Goal: Navigation & Orientation: Understand site structure

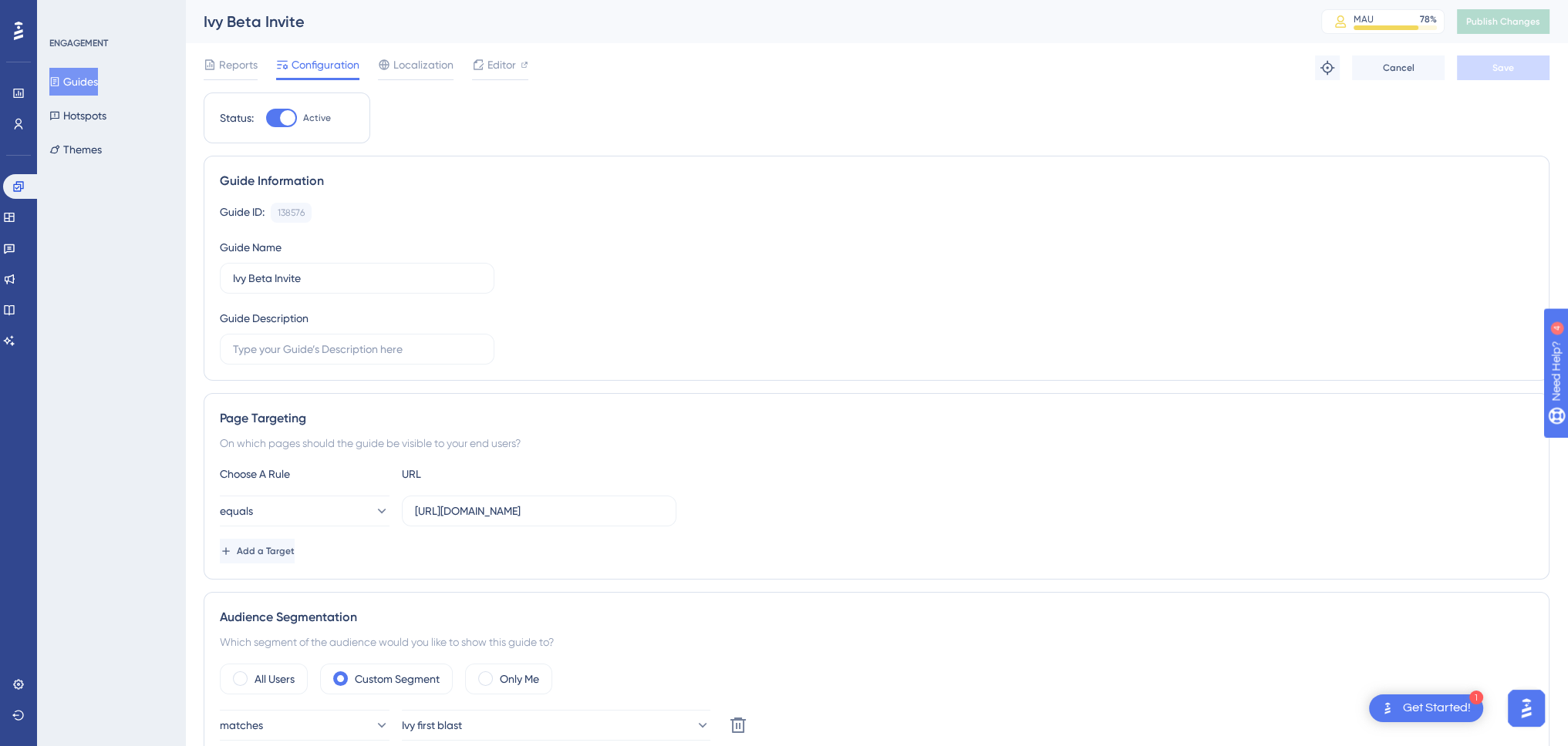
click at [14, 26] on icon at bounding box center [18, 30] width 9 height 20
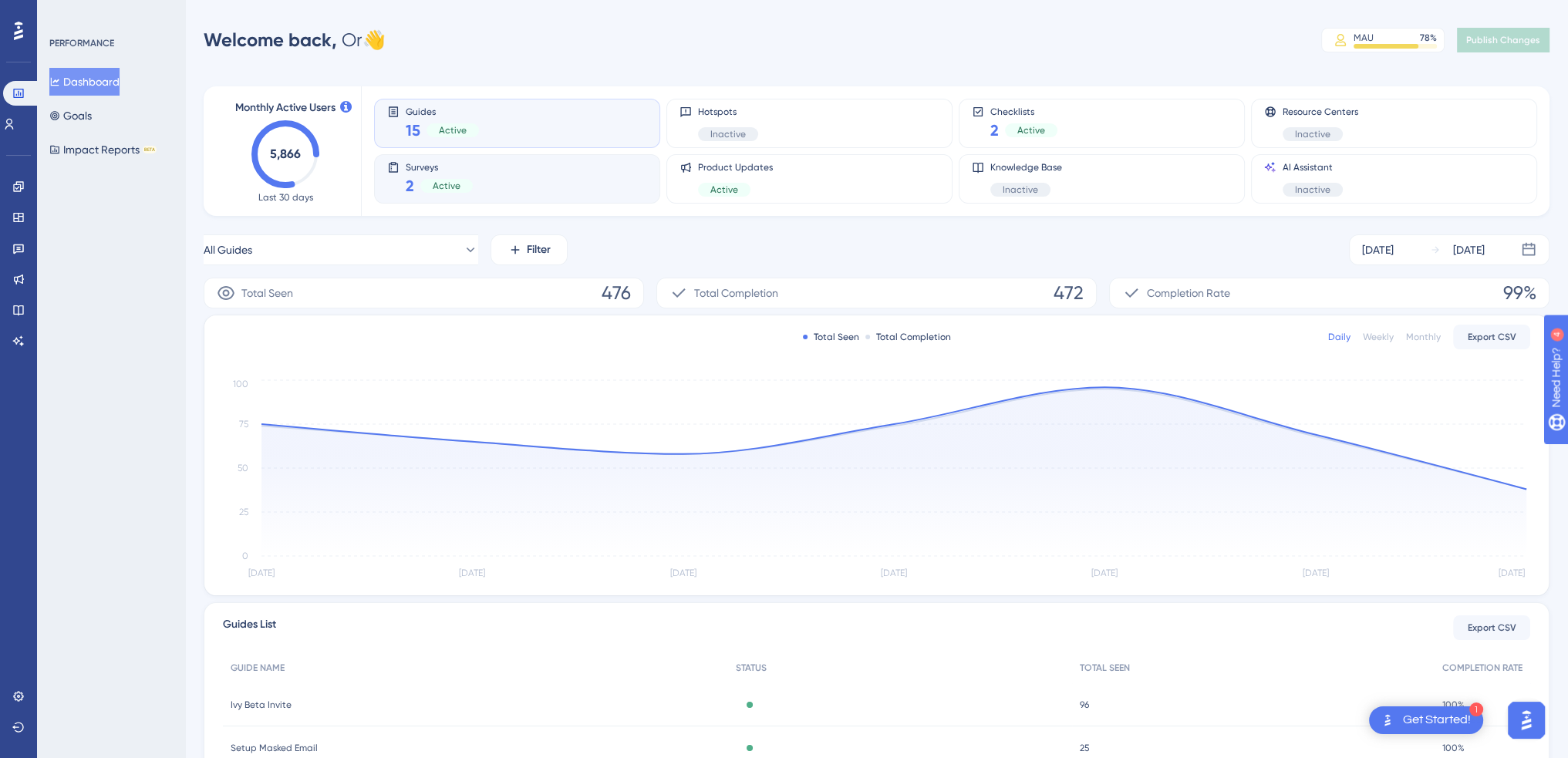
click at [559, 191] on div "Surveys 2 Active" at bounding box center [517, 179] width 260 height 35
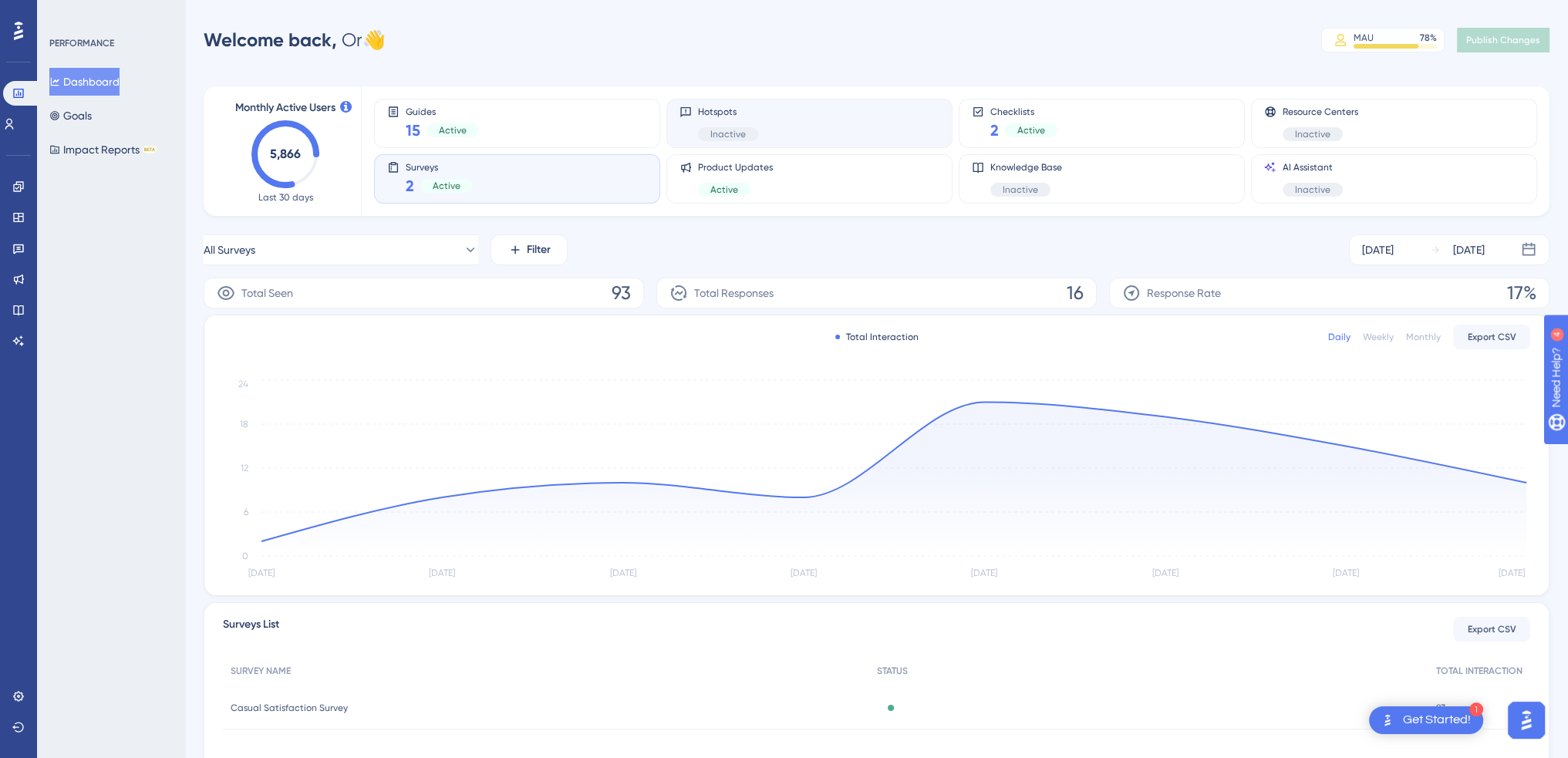
click at [782, 107] on div "Hotspots Inactive" at bounding box center [809, 123] width 260 height 35
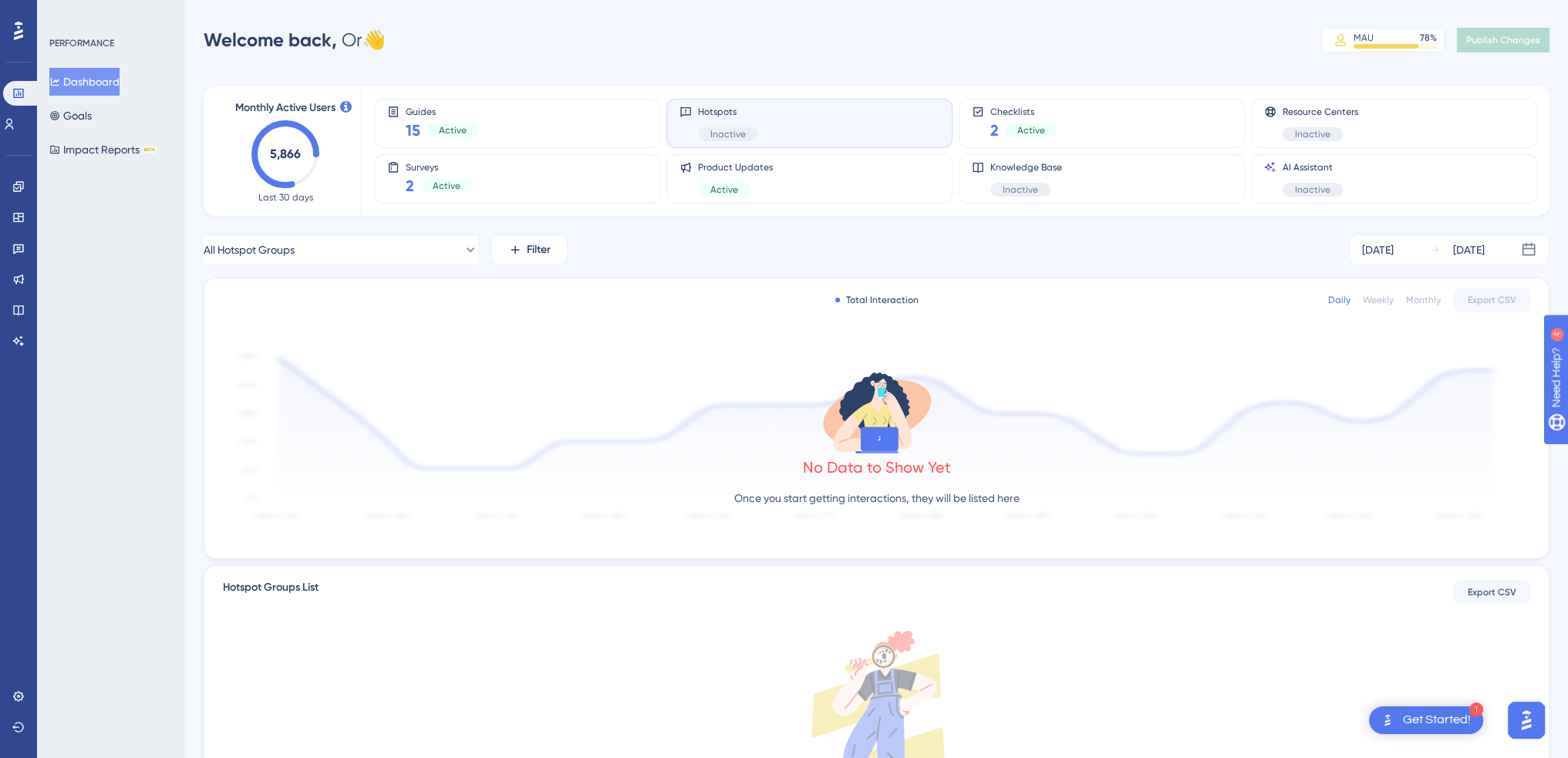
click at [780, 55] on div "Welcome back, Or 👋 MAU 78 % Click to see add-on and upgrade options Publish Cha…" at bounding box center [876, 39] width 1346 height 30
click at [780, 163] on div "Product Updates Active" at bounding box center [809, 179] width 260 height 35
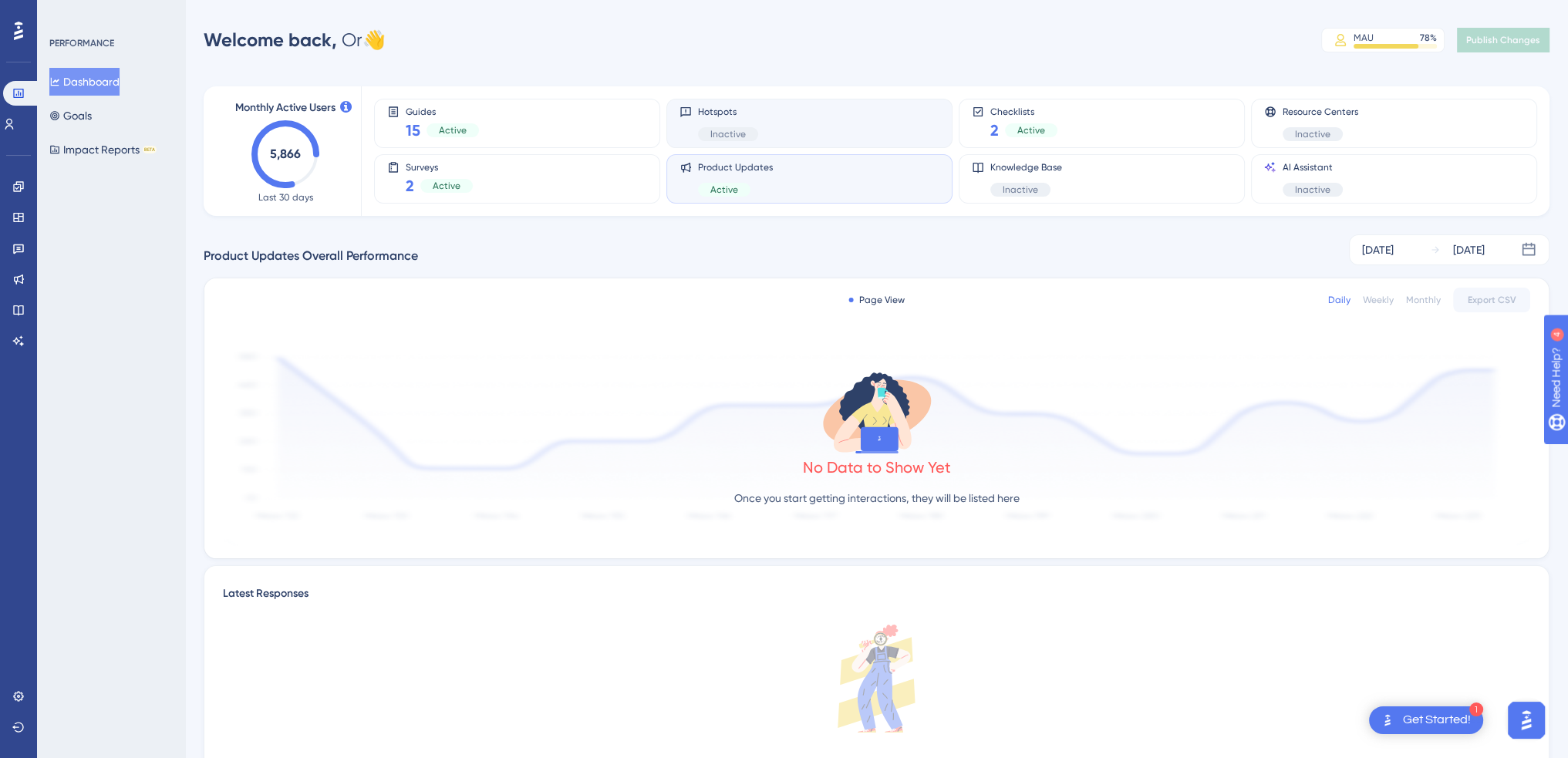
click at [773, 113] on div "Hotspots Inactive" at bounding box center [809, 123] width 260 height 35
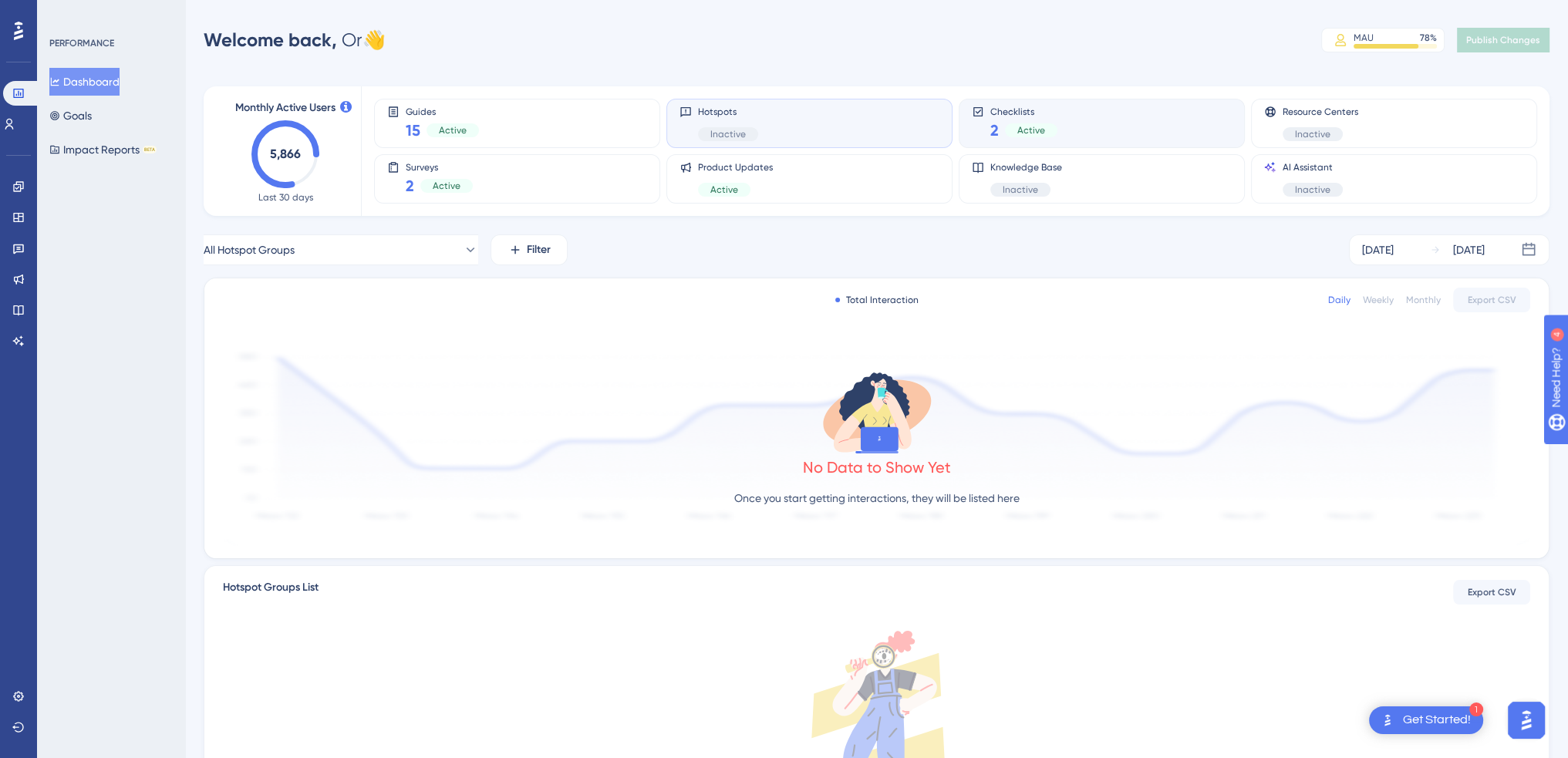
click at [1047, 116] on span "Checklists" at bounding box center [1023, 110] width 67 height 11
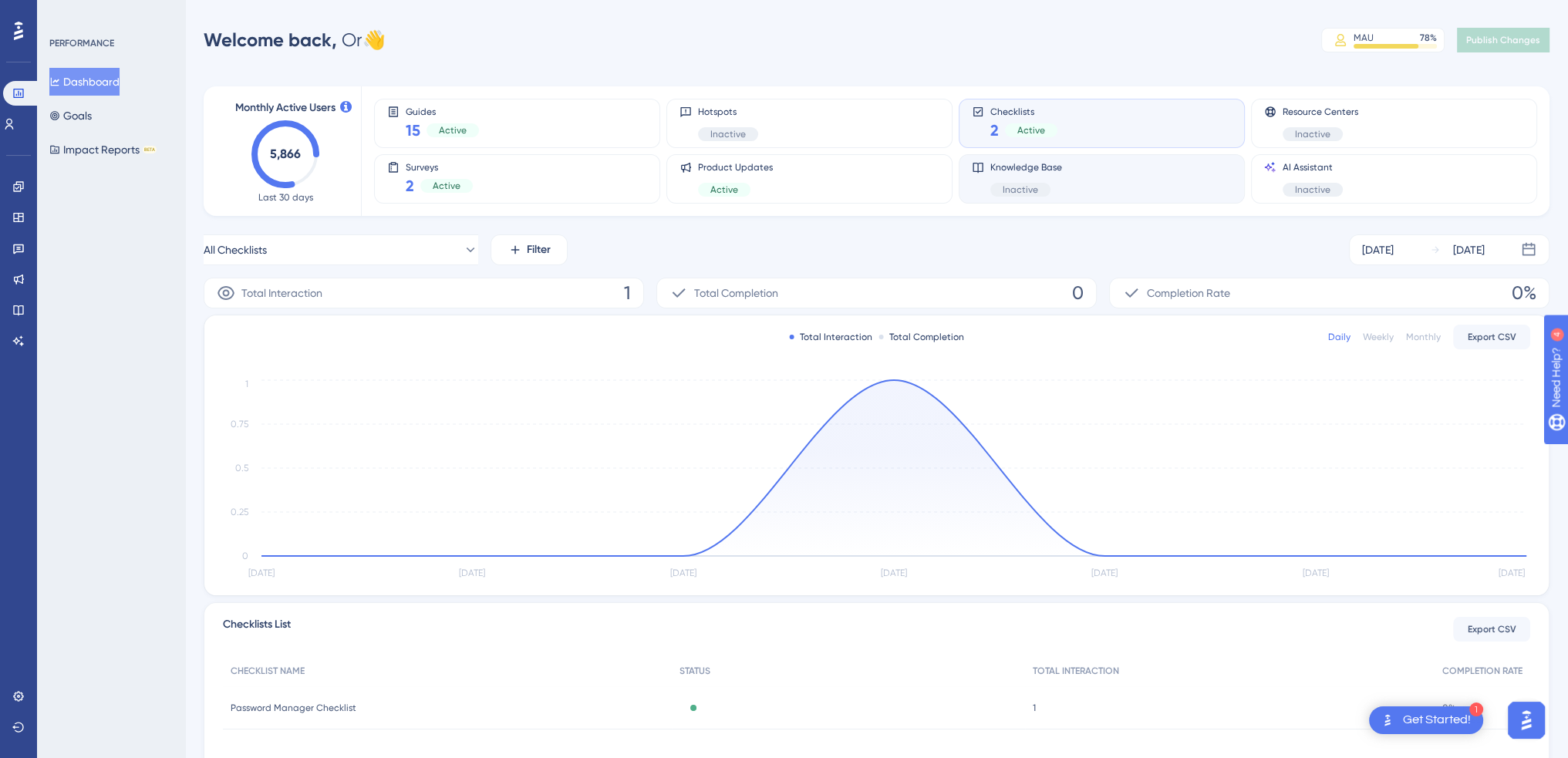
click at [1038, 172] on span "Knowledge Base" at bounding box center [1025, 167] width 72 height 13
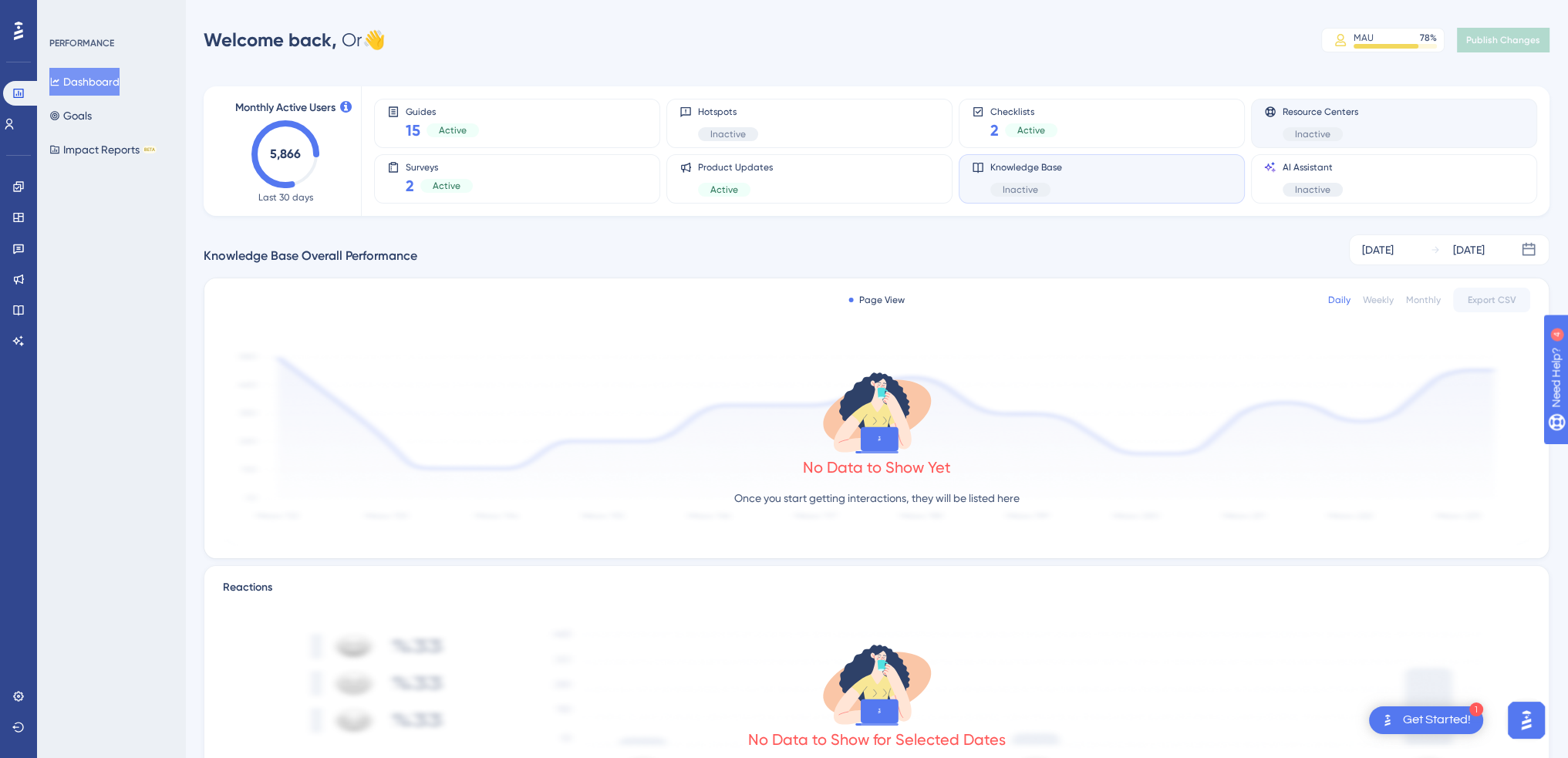
click at [1302, 116] on span "Resource Centers" at bounding box center [1320, 111] width 76 height 13
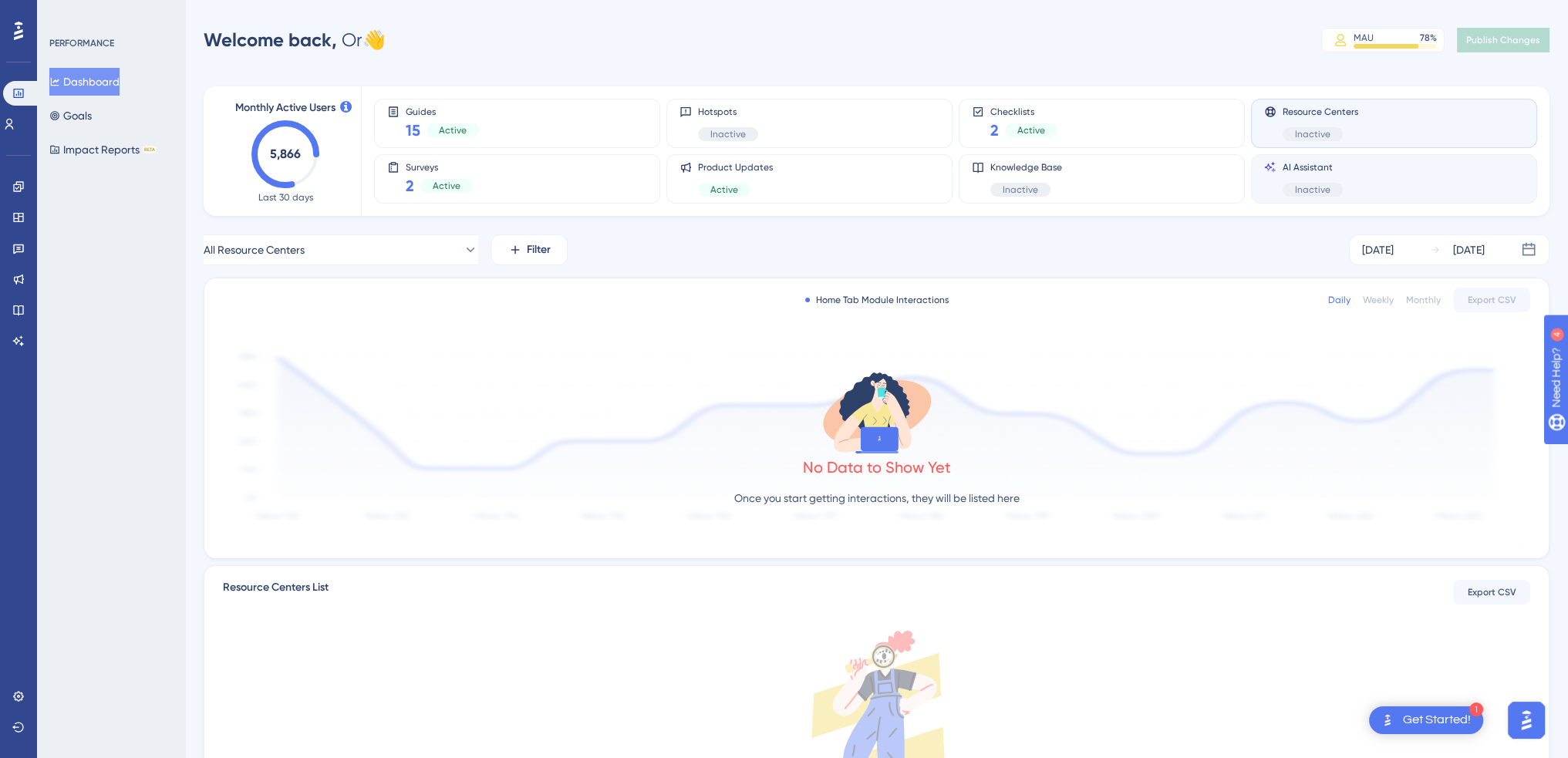
click at [1369, 174] on div "AI Assistant Inactive" at bounding box center [1394, 179] width 260 height 35
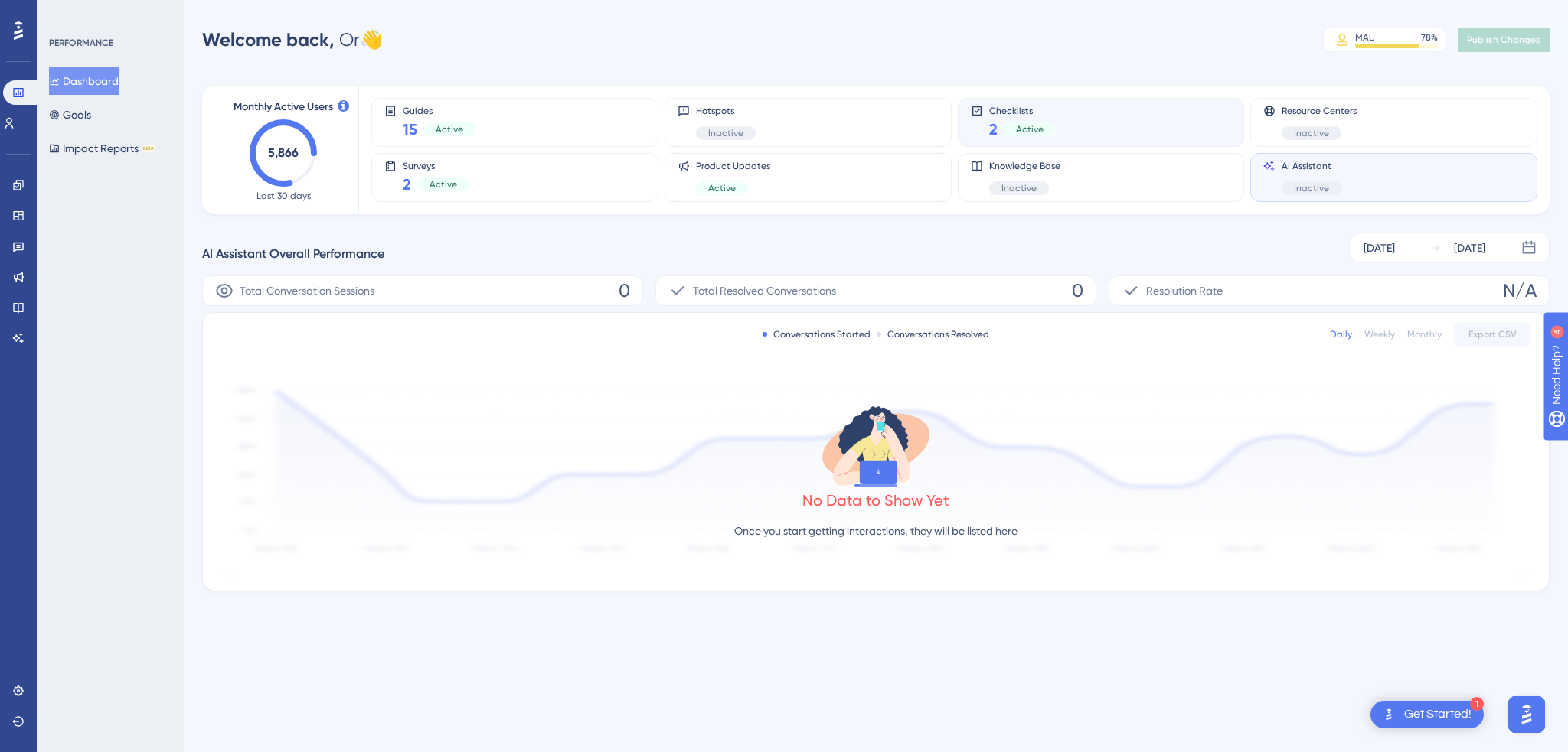
click at [1122, 111] on div "Checklists 2 Active" at bounding box center [1102, 122] width 261 height 35
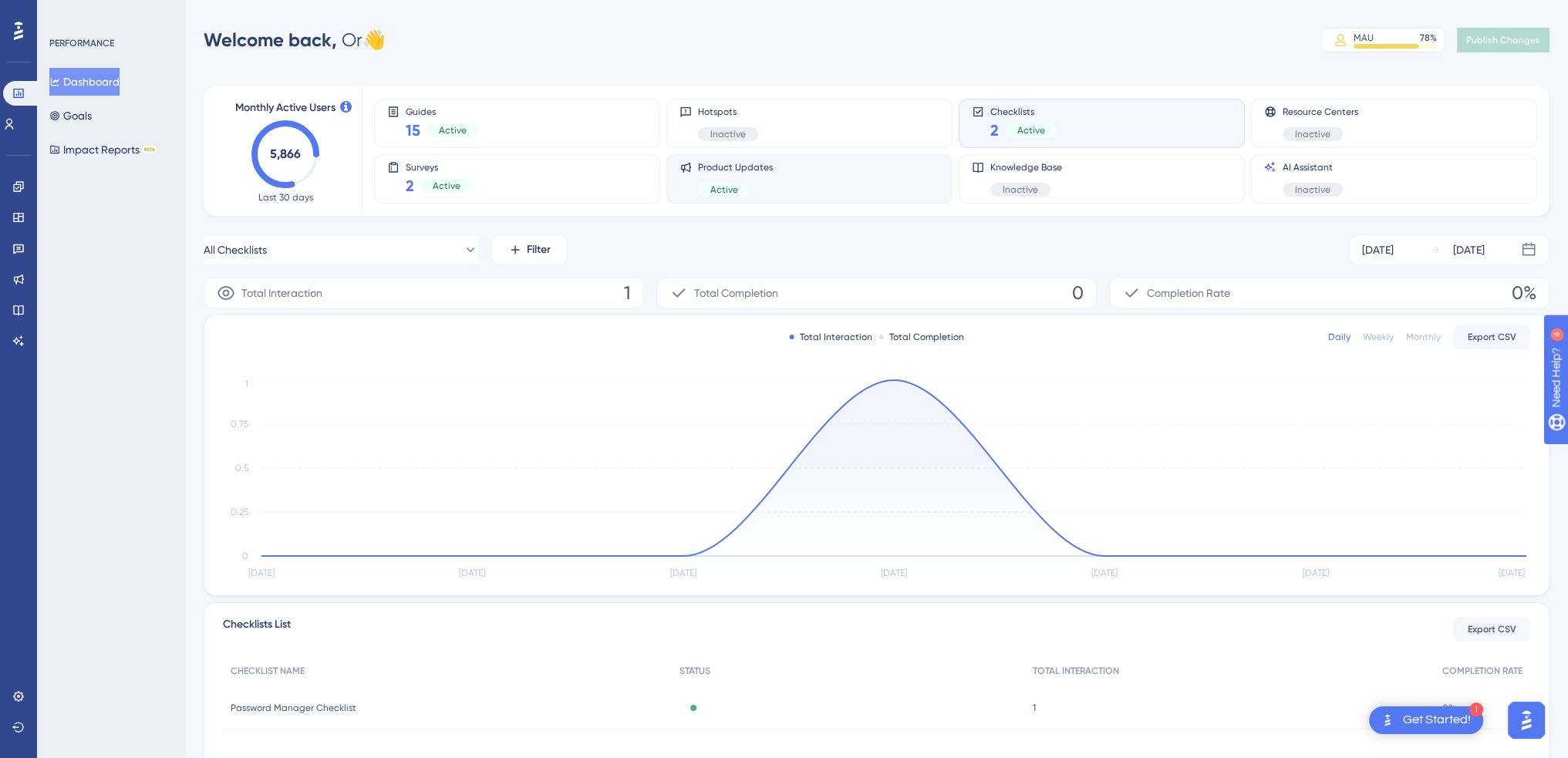
click at [795, 191] on div "Product Updates Active" at bounding box center [809, 179] width 260 height 35
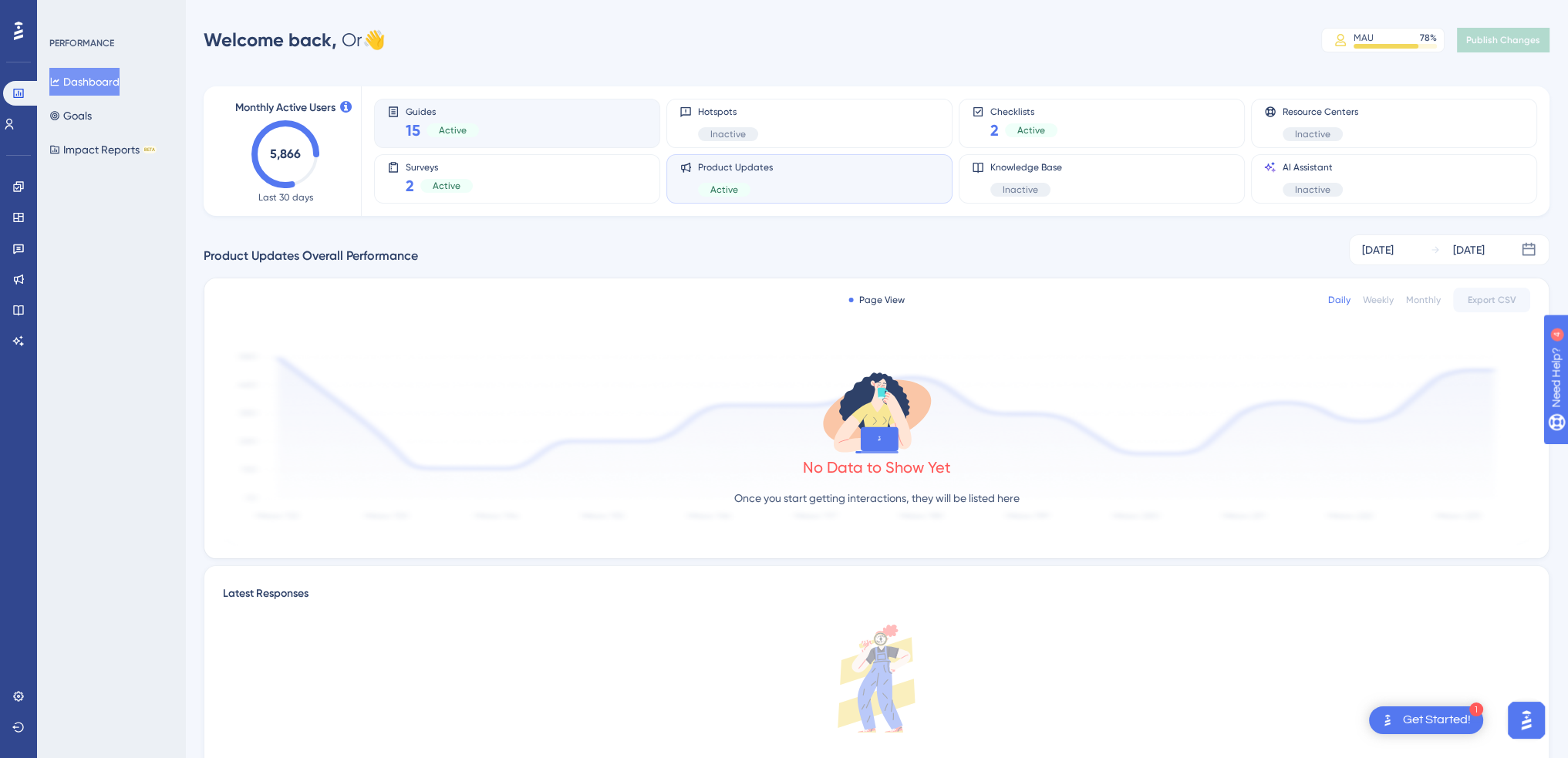
click at [532, 138] on div "Guides 15 Active" at bounding box center [517, 123] width 260 height 35
